Goal: Use online tool/utility: Use online tool/utility

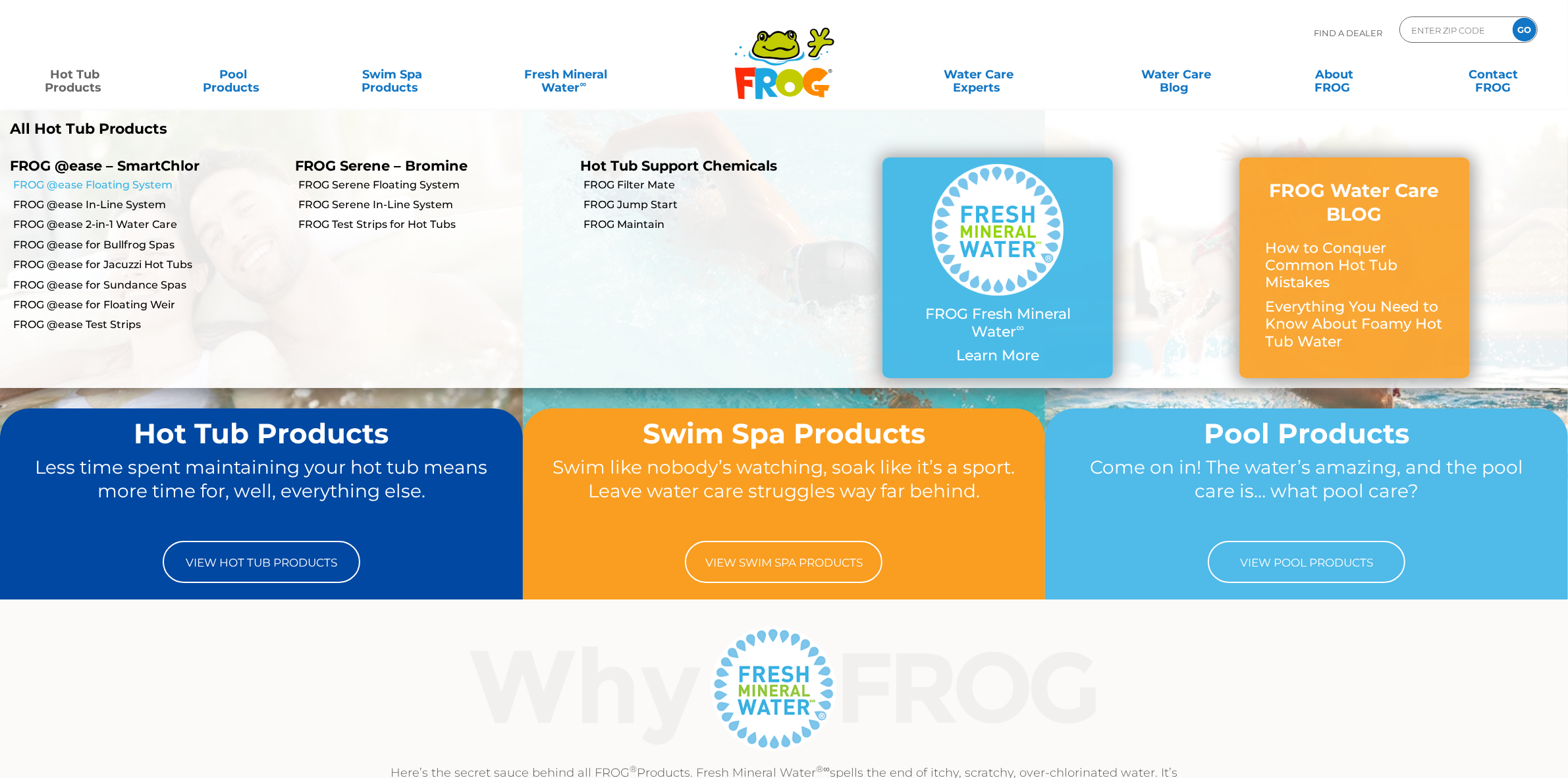
click at [118, 183] on link "FROG @ease Floating System" at bounding box center [149, 185] width 272 height 15
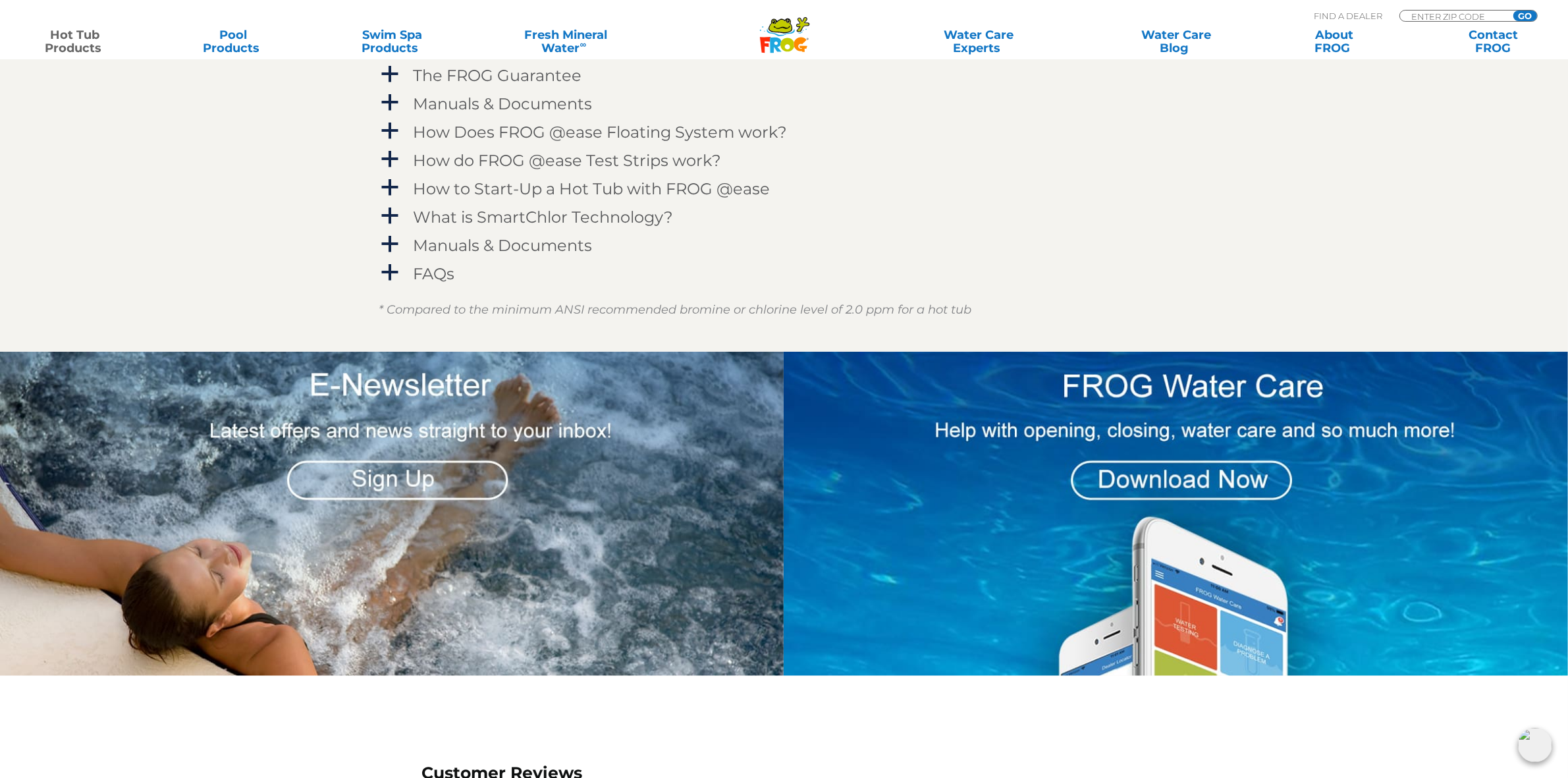
scroll to position [1399, 0]
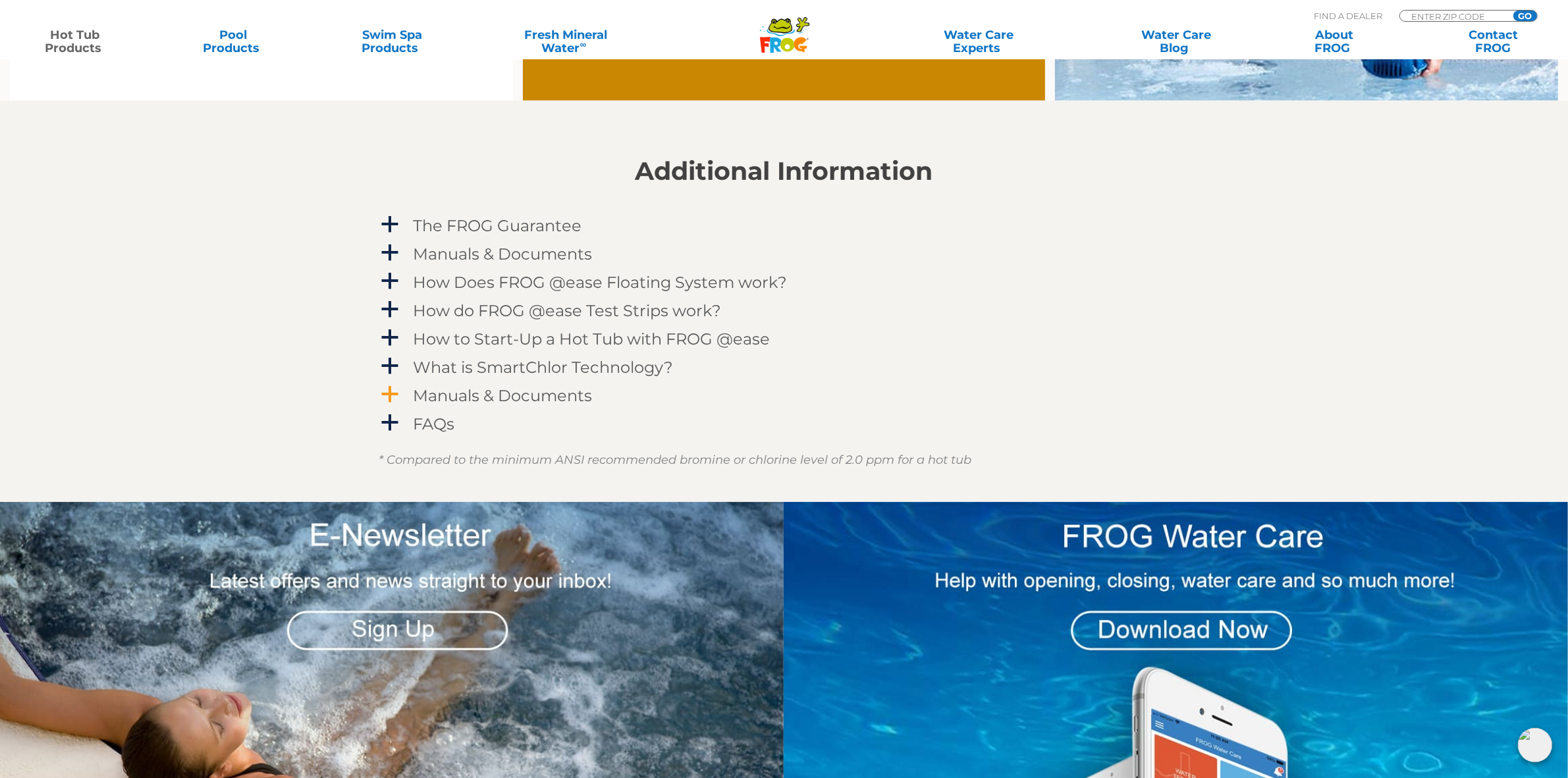
click at [540, 393] on h4 "Manuals & Documents" at bounding box center [503, 395] width 179 height 18
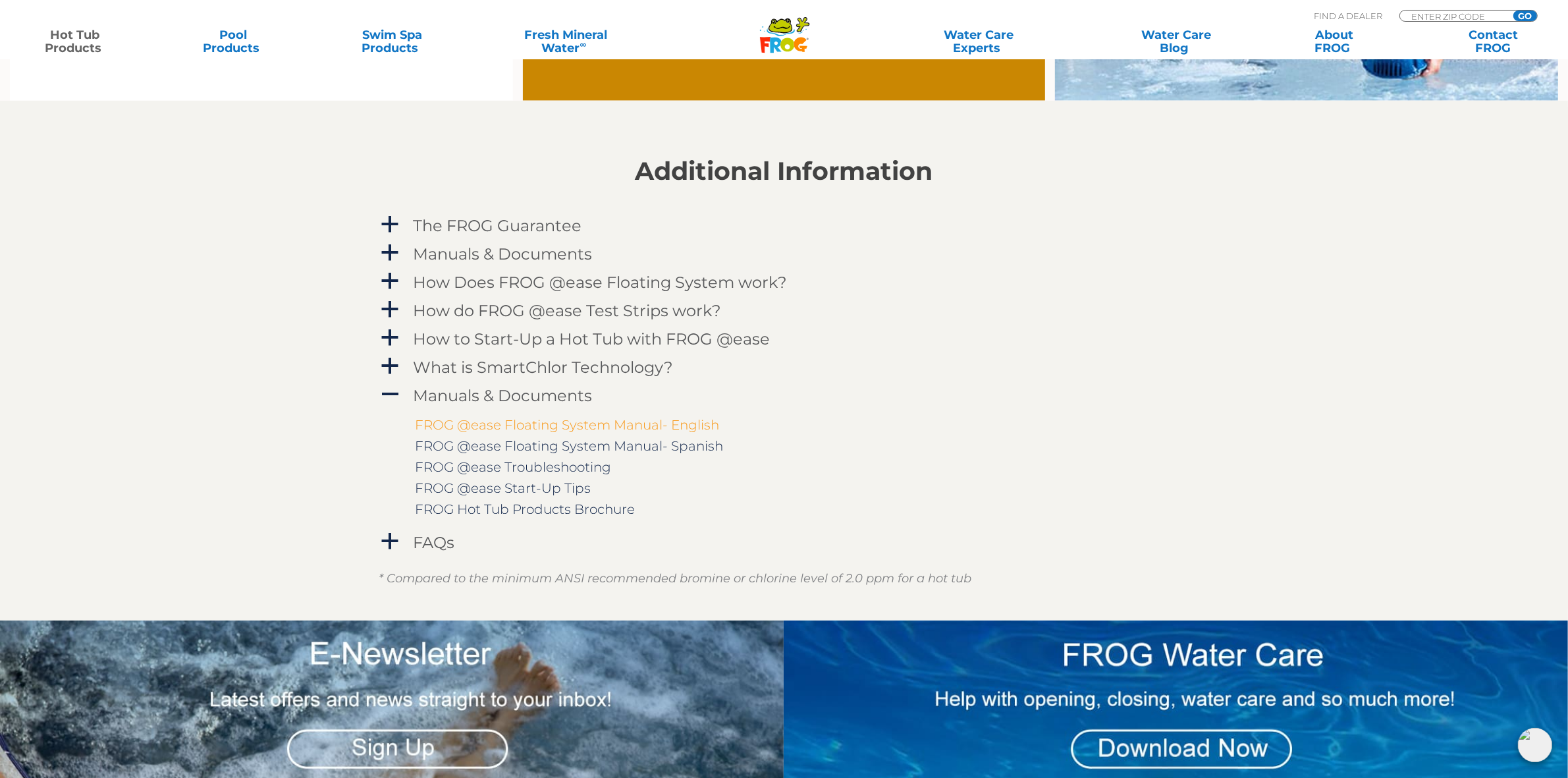
click at [567, 425] on link "FROG @ease Floating System Manual- English" at bounding box center [568, 424] width 304 height 15
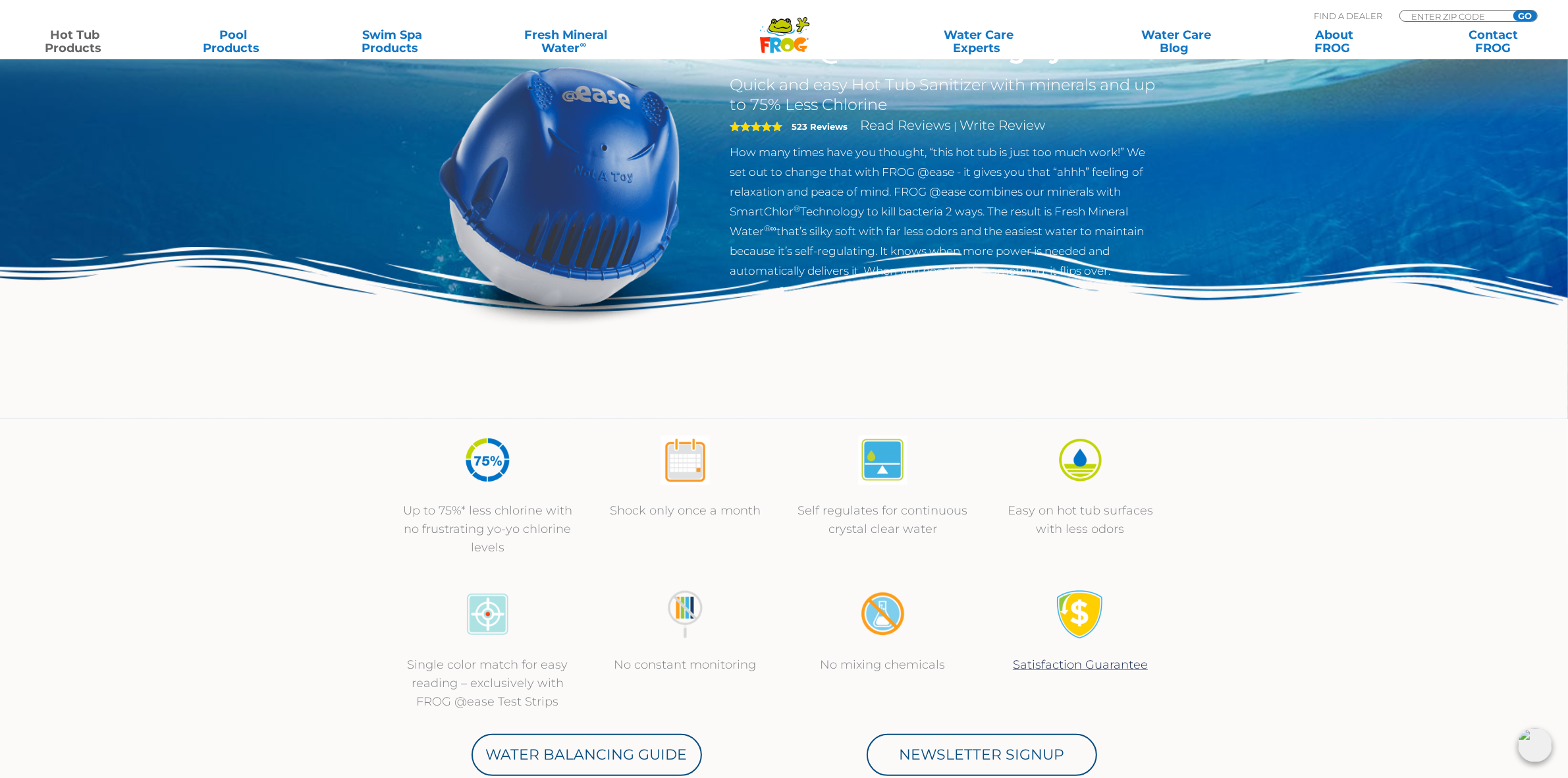
scroll to position [0, 0]
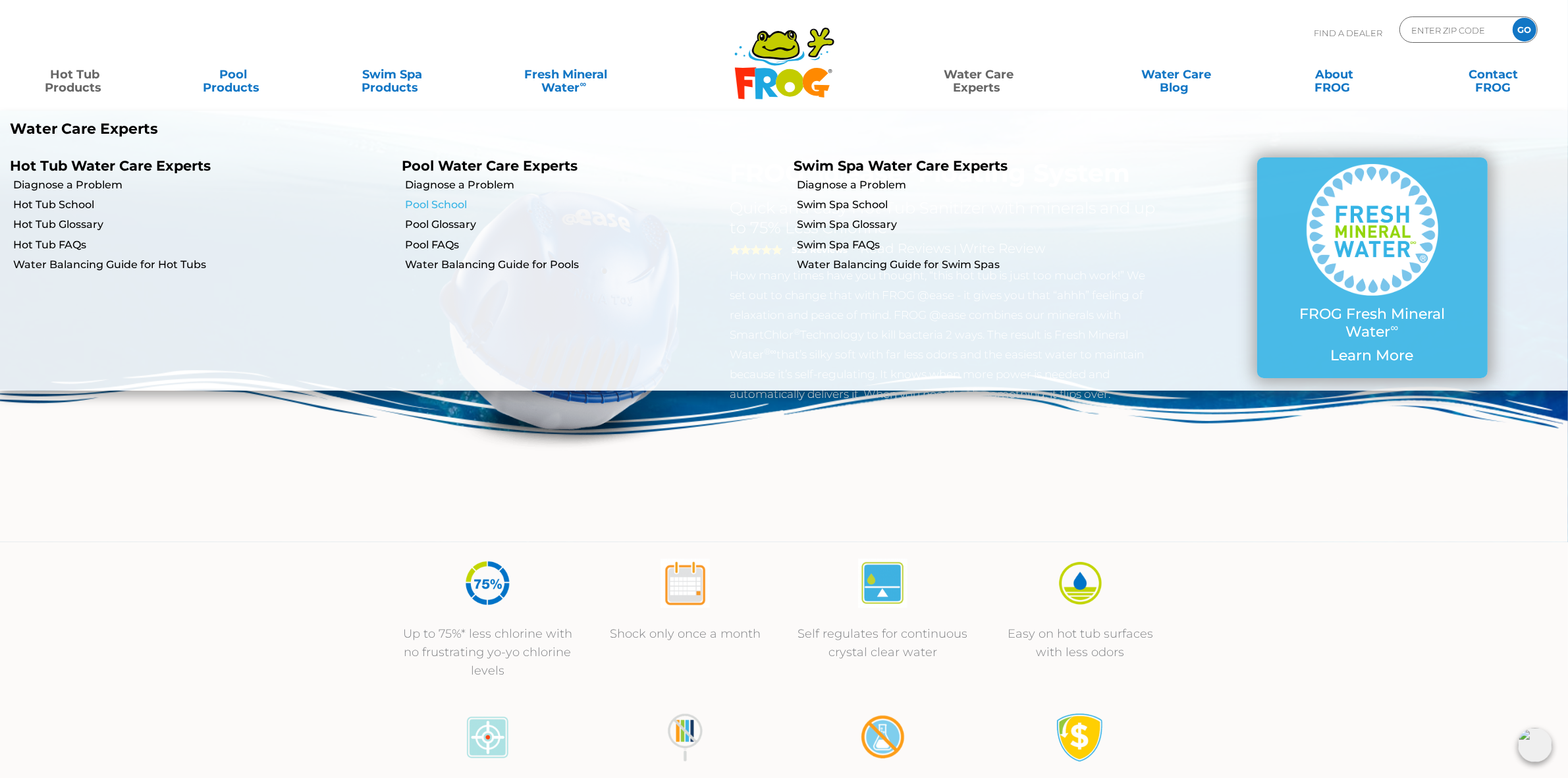
click at [453, 199] on link "Pool School" at bounding box center [594, 205] width 379 height 15
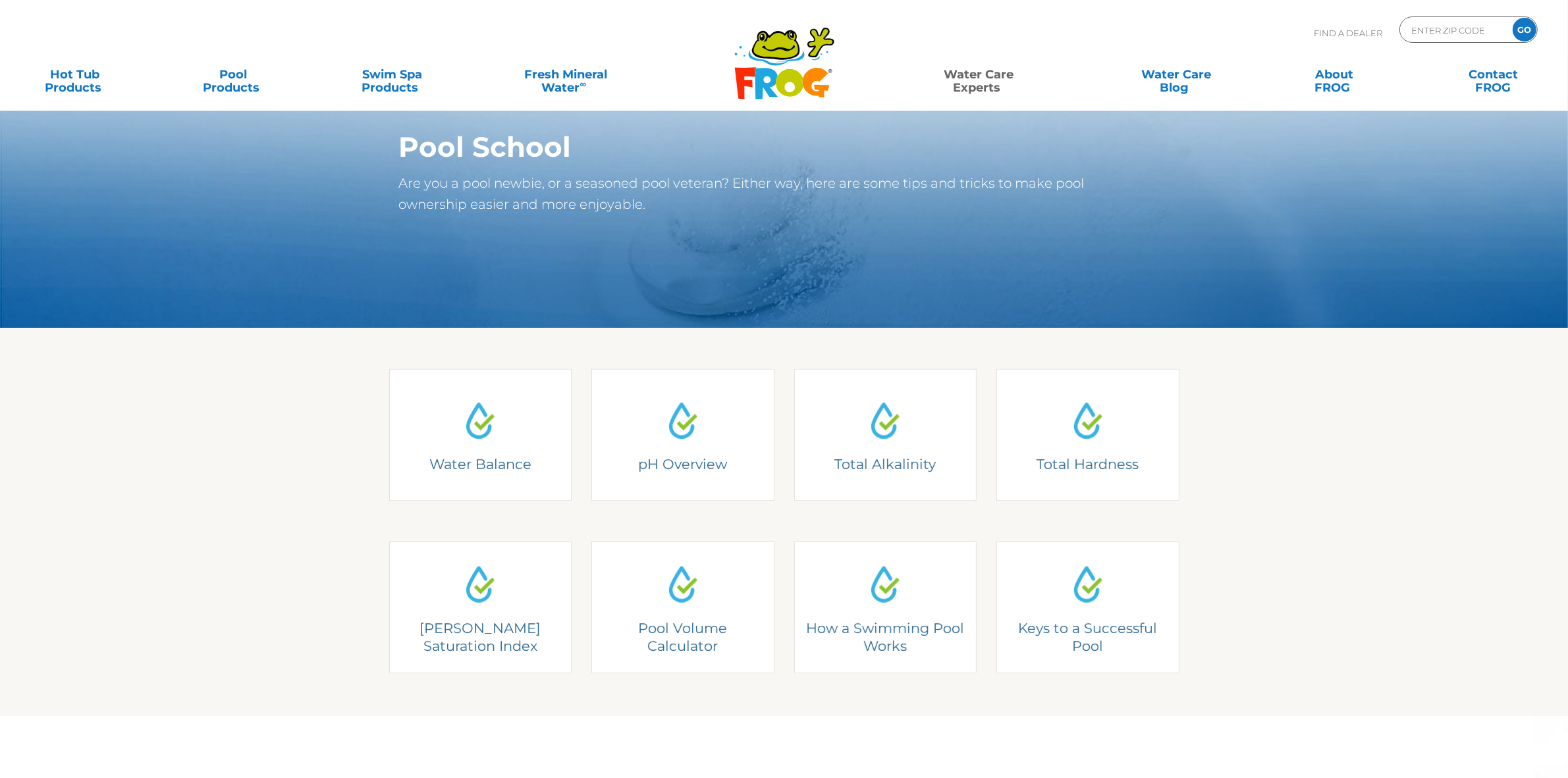
scroll to position [329, 0]
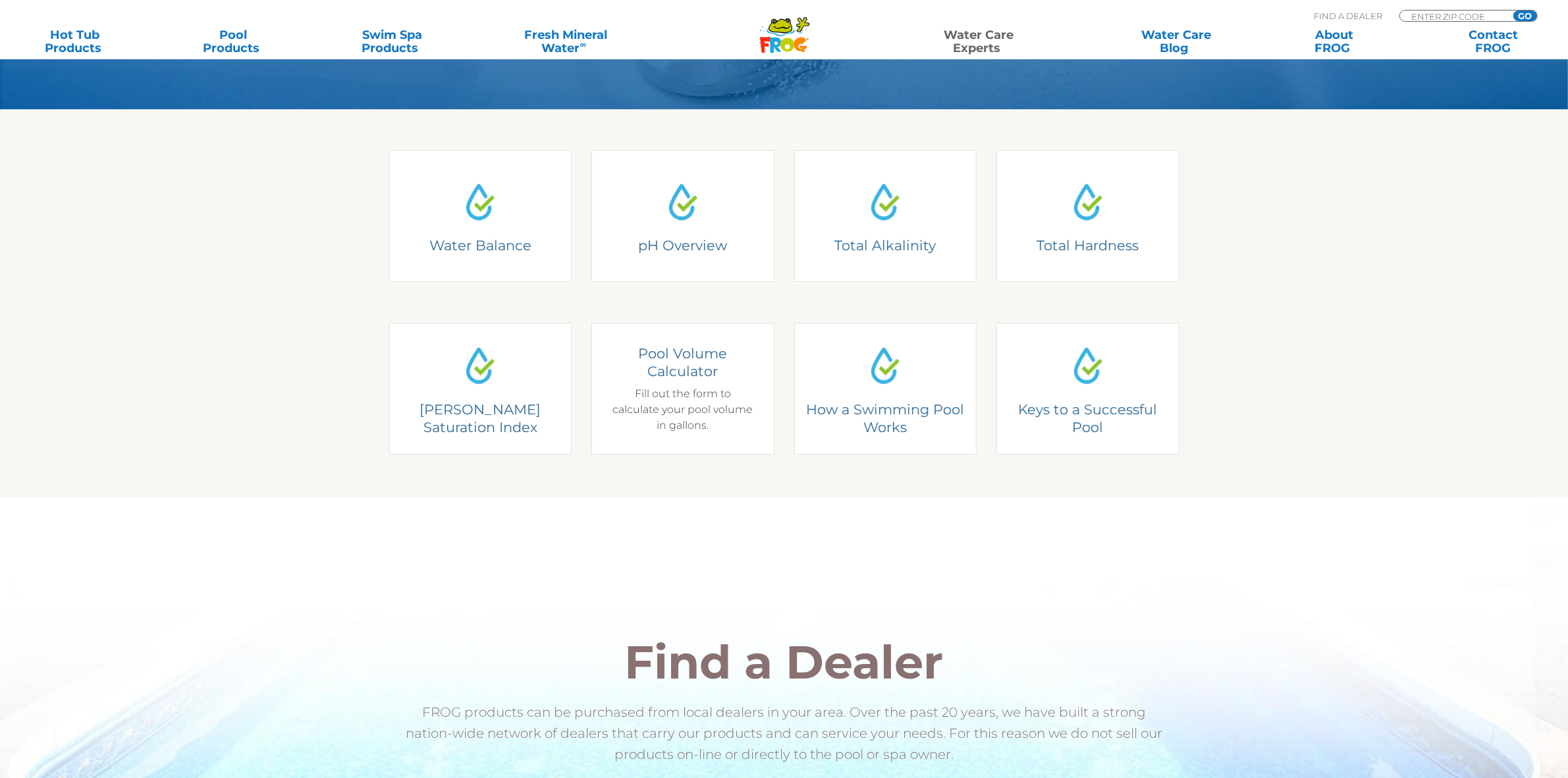
click at [671, 359] on h4 "Pool Volume Calculator" at bounding box center [682, 363] width 145 height 36
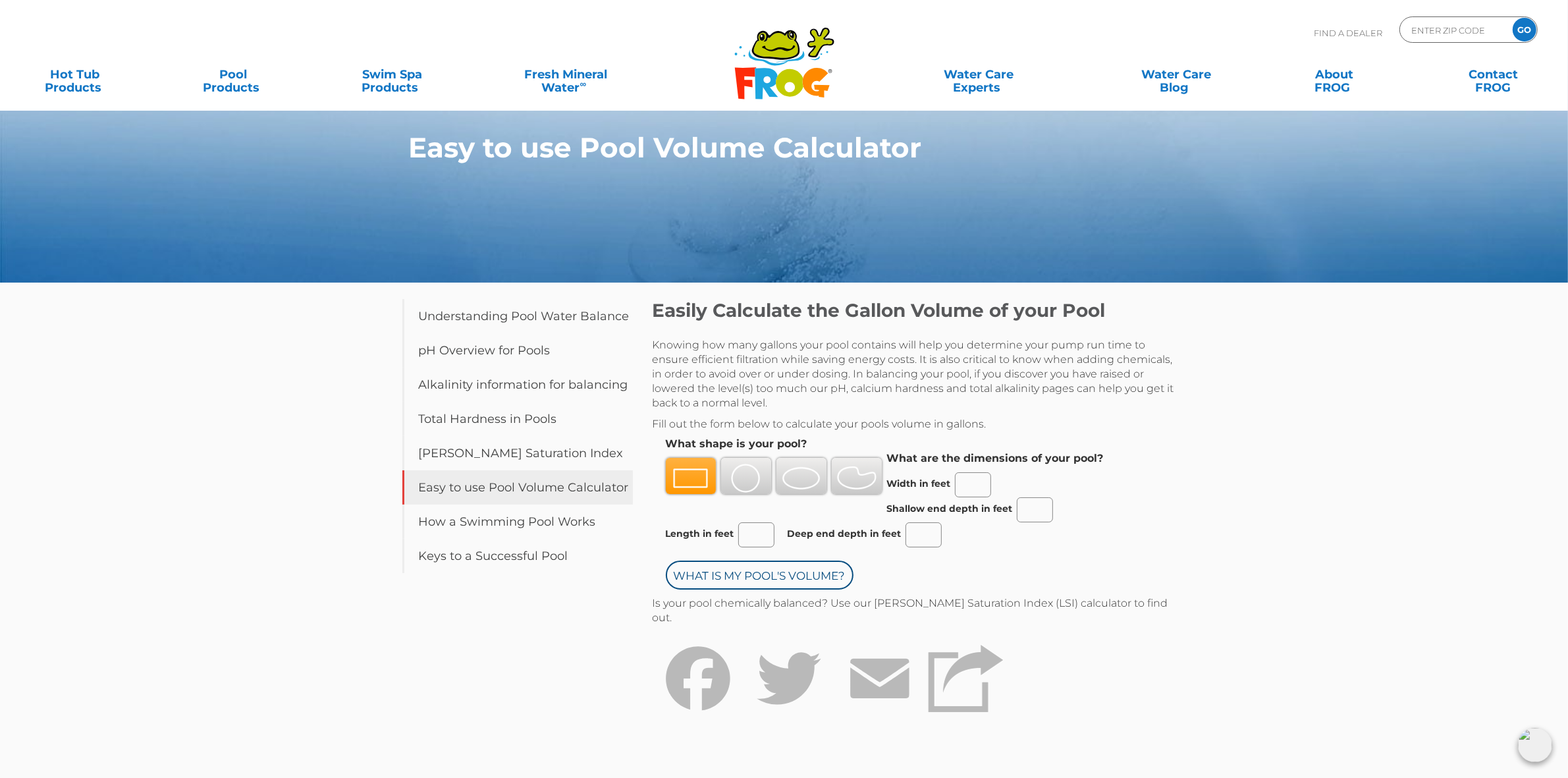
click at [754, 486] on img at bounding box center [745, 478] width 39 height 29
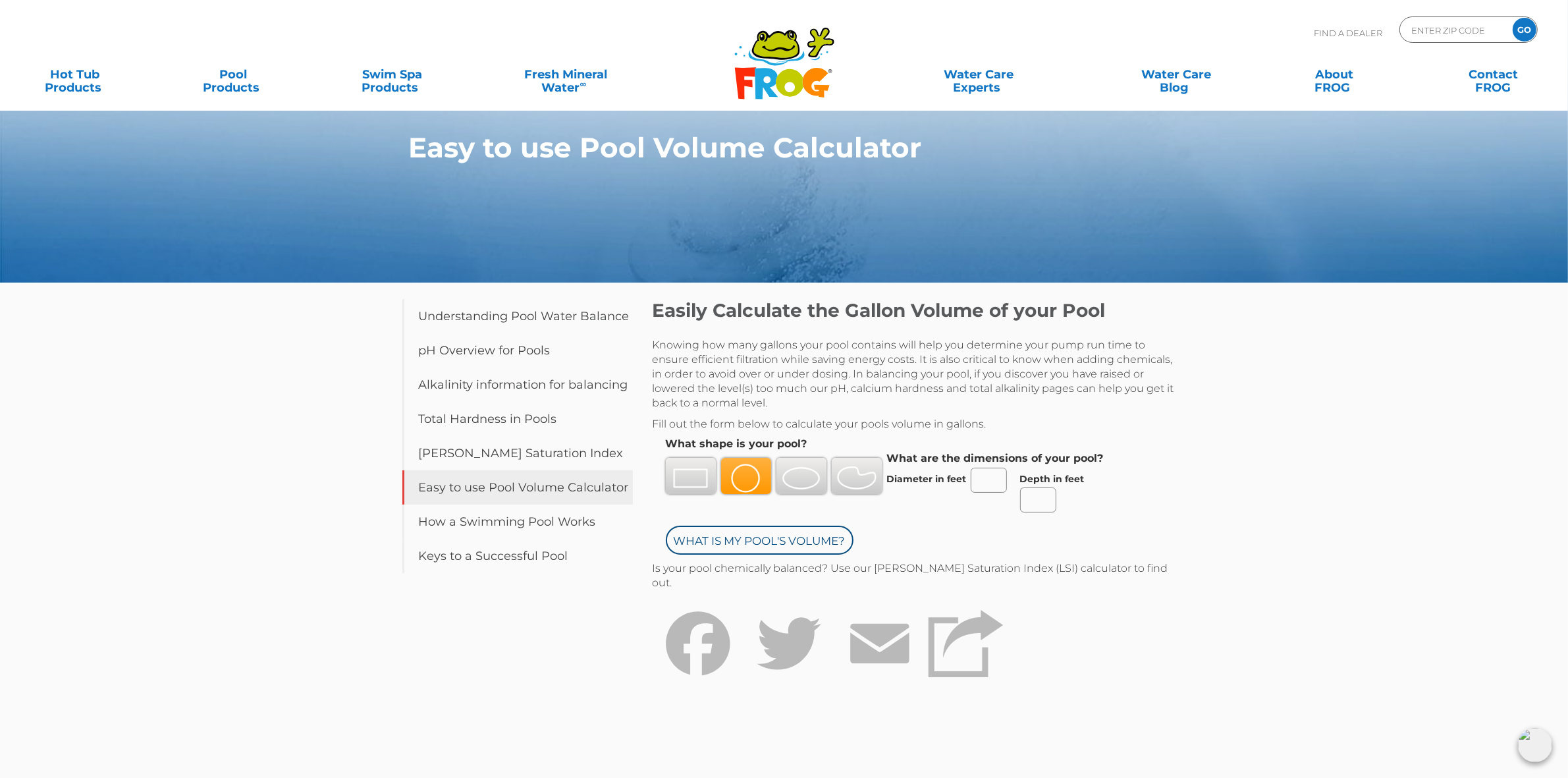
click at [999, 486] on input "Diameter in feet" at bounding box center [989, 479] width 36 height 25
type input "24"
click at [1041, 497] on input "Depth in feet" at bounding box center [1039, 499] width 36 height 25
type input "4.5"
click at [1153, 512] on div "Easily Calculate the Gallon Volume of your Pool Knowing how many gallons your p…" at bounding box center [916, 512] width 527 height 426
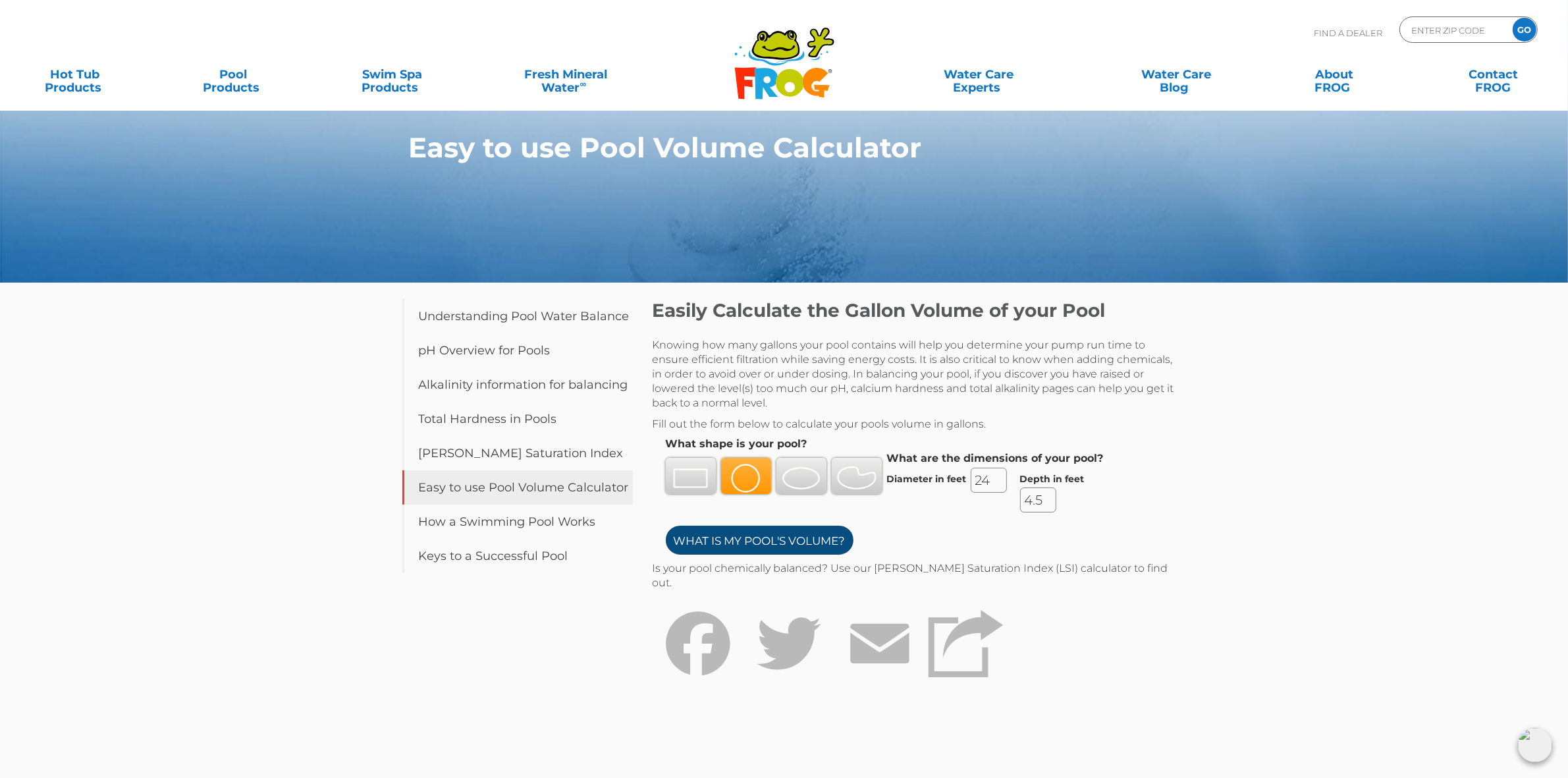
click at [783, 537] on input "What is my Pool's Volume?" at bounding box center [760, 540] width 188 height 29
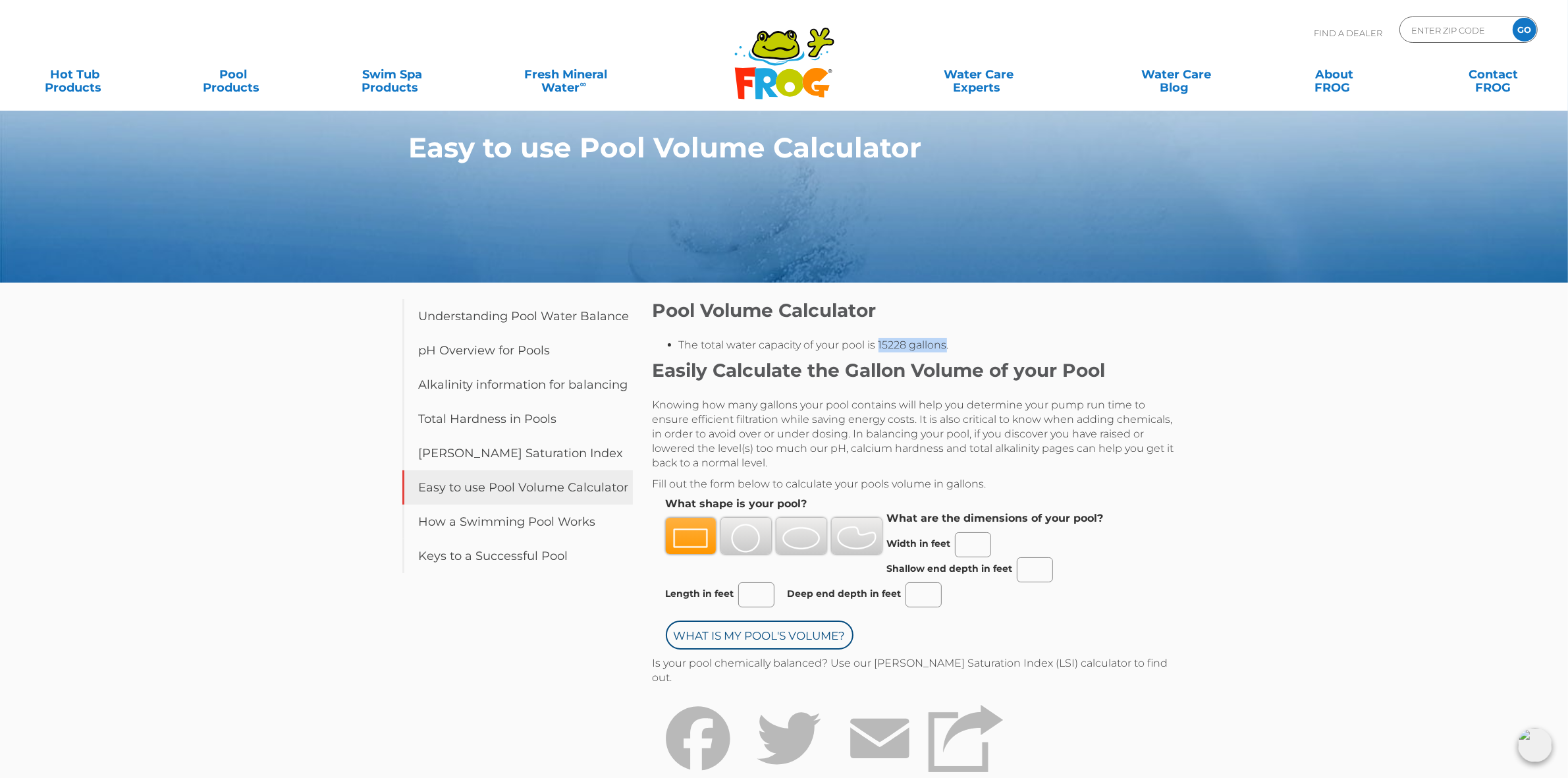
drag, startPoint x: 877, startPoint y: 344, endPoint x: 946, endPoint y: 343, distance: 69.0
click at [946, 343] on li "The total water capacity of your pool is 15228 gallons." at bounding box center [928, 345] width 500 height 15
copy li "15228 gallons"
